Goal: Navigation & Orientation: Find specific page/section

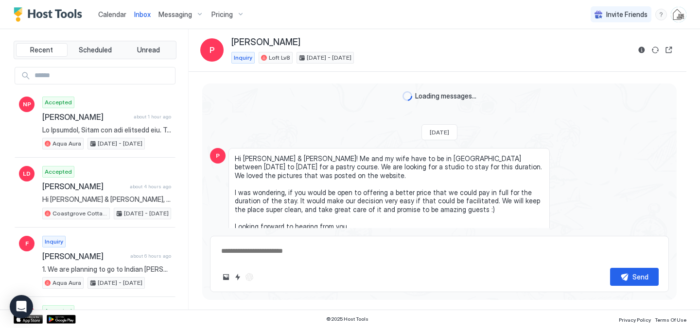
scroll to position [245, 0]
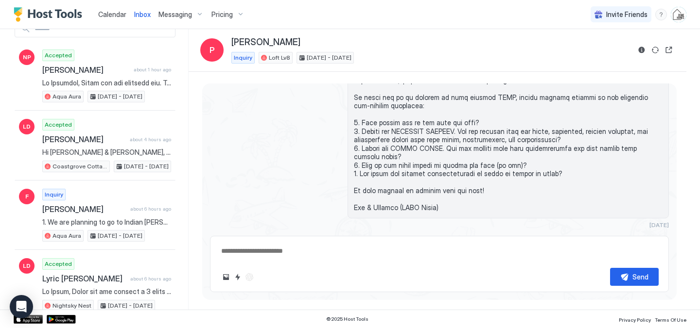
click at [106, 15] on span "Calendar" at bounding box center [112, 14] width 28 height 8
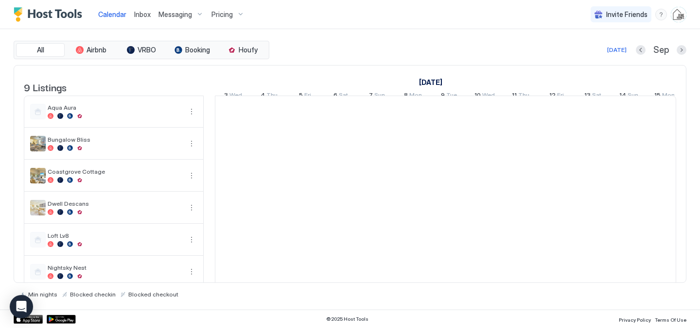
scroll to position [0, 540]
click at [146, 16] on span "Inbox" at bounding box center [142, 14] width 17 height 8
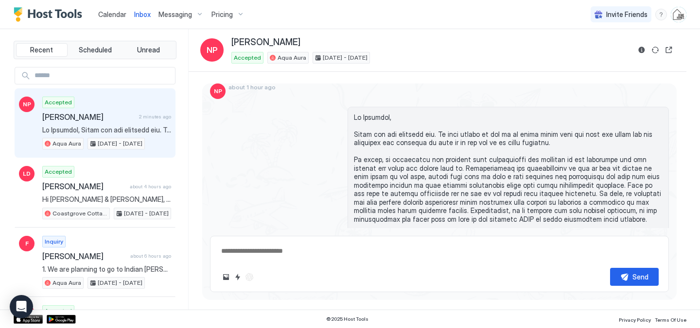
scroll to position [2117, 0]
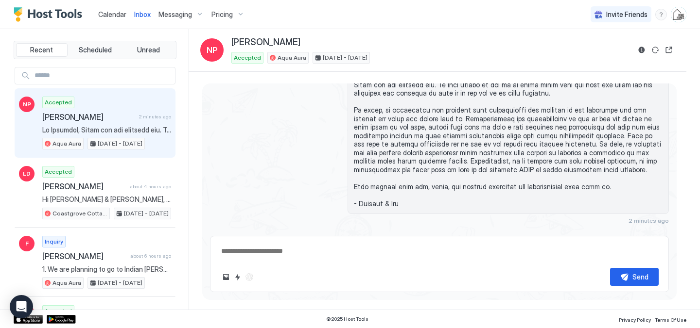
click at [118, 11] on span "Calendar" at bounding box center [112, 14] width 28 height 8
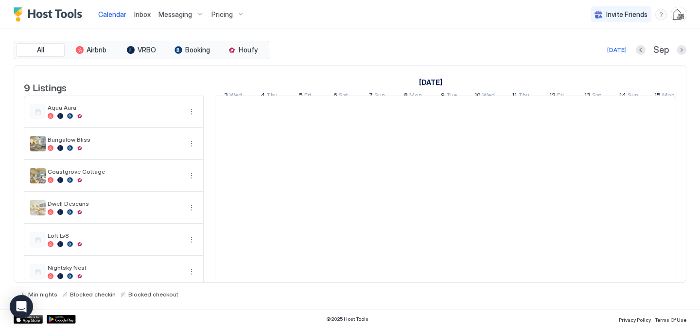
scroll to position [0, 540]
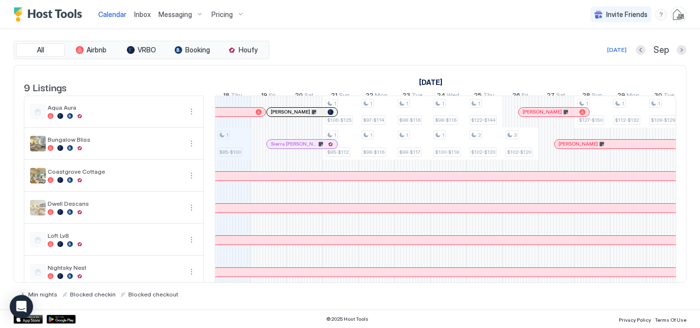
click at [143, 13] on span "Inbox" at bounding box center [142, 14] width 17 height 8
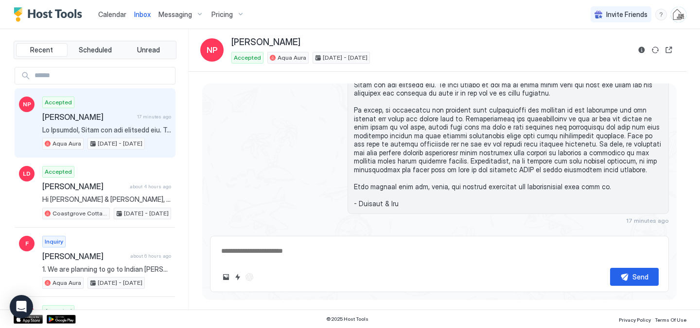
click at [116, 14] on span "Calendar" at bounding box center [112, 14] width 28 height 8
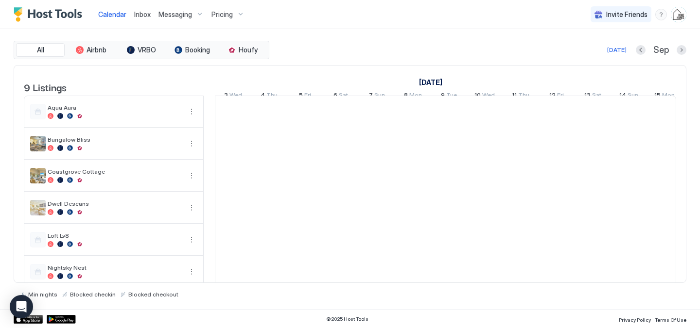
scroll to position [0, 540]
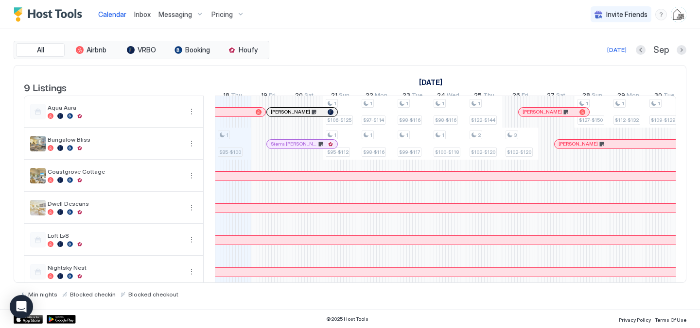
click at [138, 15] on span "Inbox" at bounding box center [142, 14] width 17 height 8
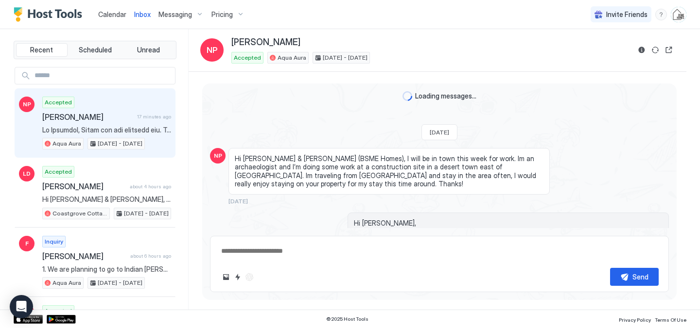
scroll to position [2117, 0]
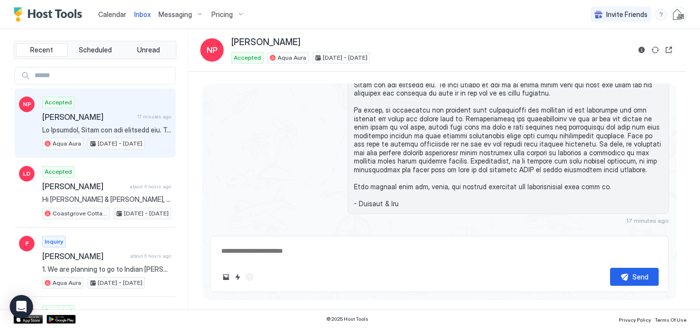
click at [114, 13] on span "Calendar" at bounding box center [112, 14] width 28 height 8
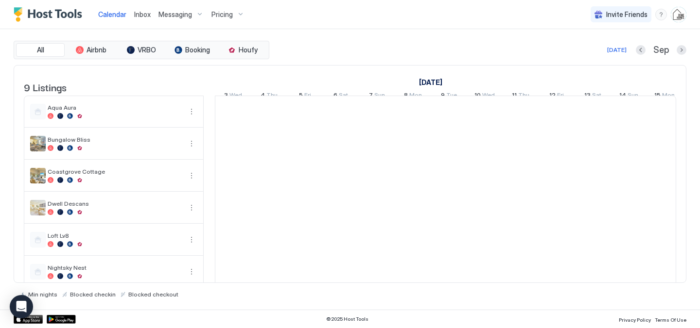
scroll to position [0, 540]
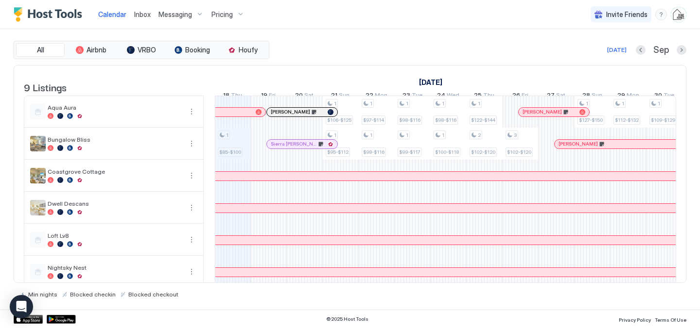
click at [140, 14] on span "Inbox" at bounding box center [142, 14] width 17 height 8
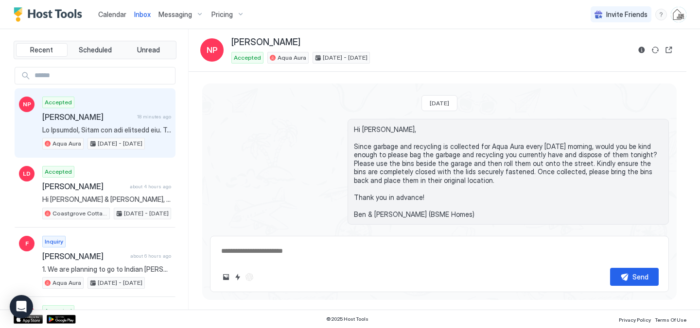
scroll to position [2117, 0]
